Goal: Task Accomplishment & Management: Use online tool/utility

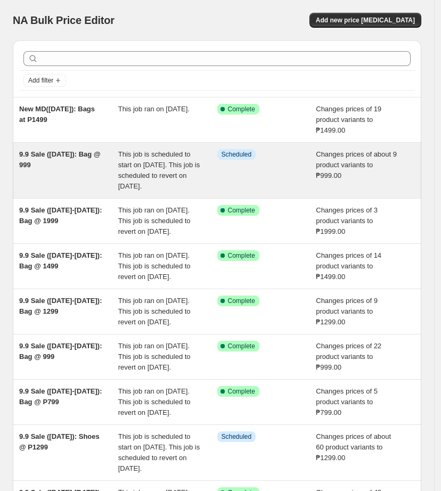
click at [245, 184] on div "Info Scheduled" at bounding box center [266, 170] width 99 height 43
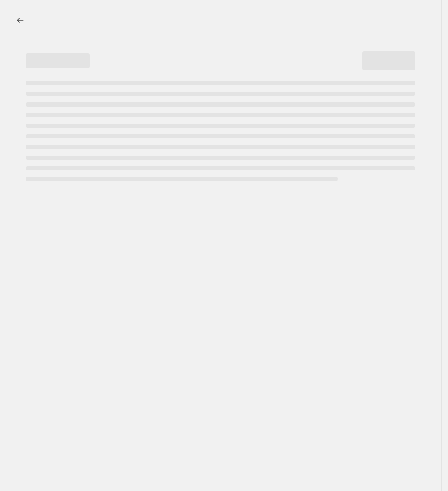
select select "no_change"
